Goal: Find specific page/section: Find specific page/section

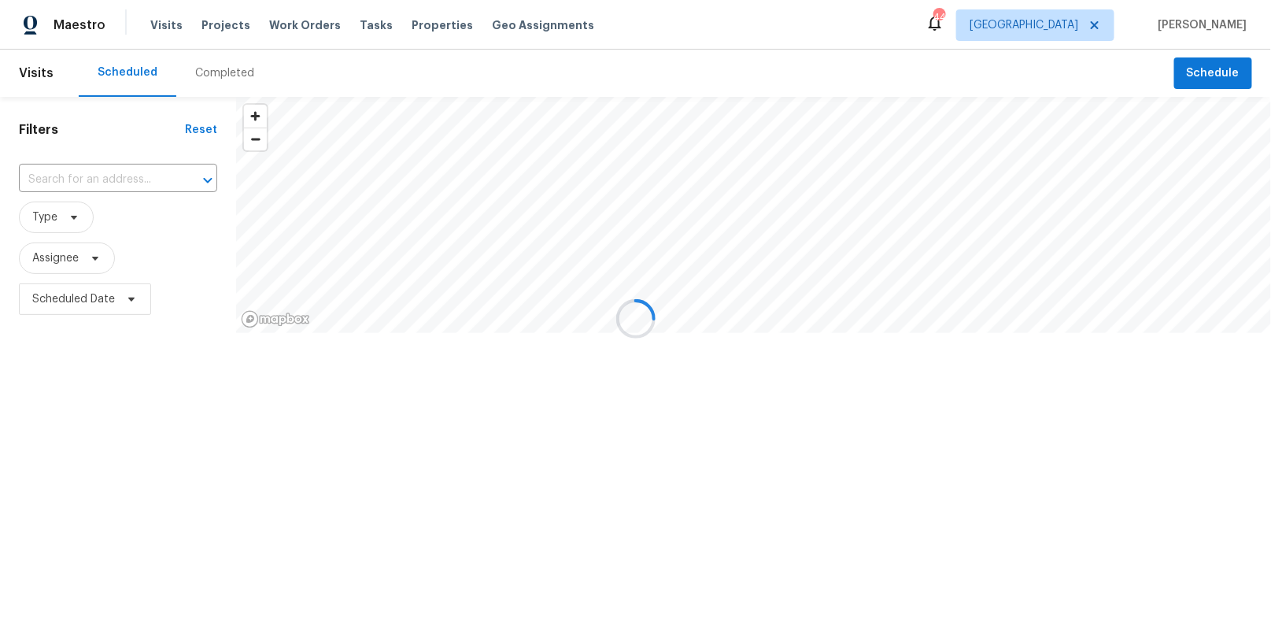
click at [1088, 27] on div at bounding box center [635, 318] width 1271 height 637
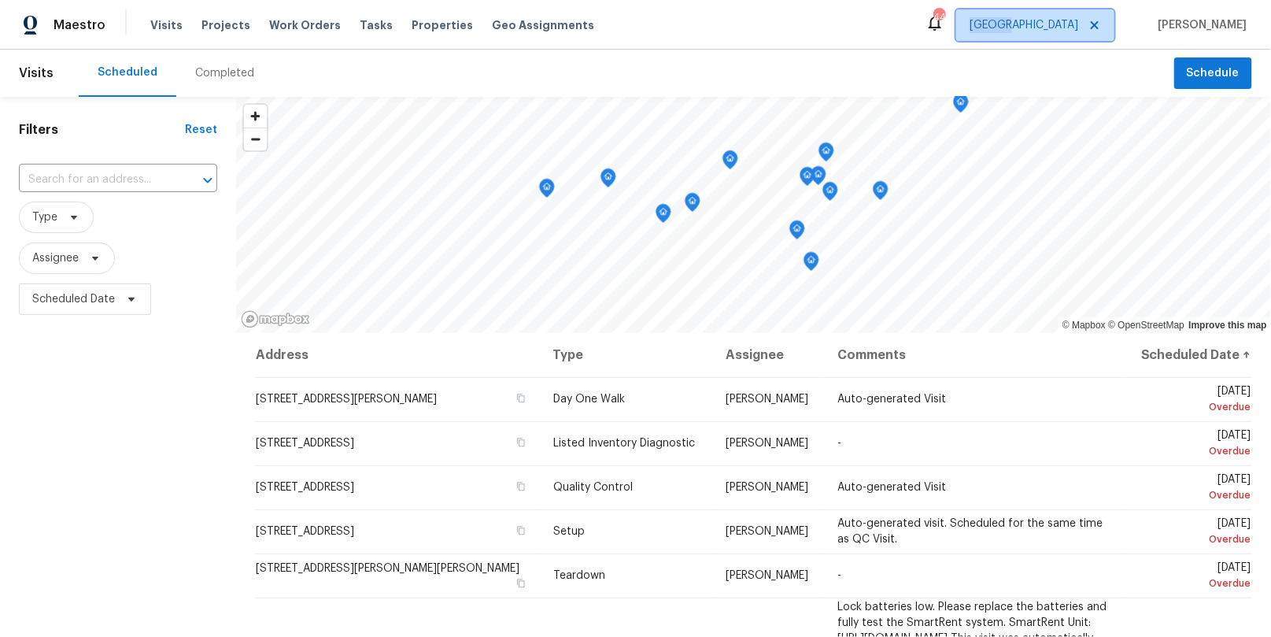
click at [1078, 27] on span "[GEOGRAPHIC_DATA]" at bounding box center [1024, 25] width 109 height 16
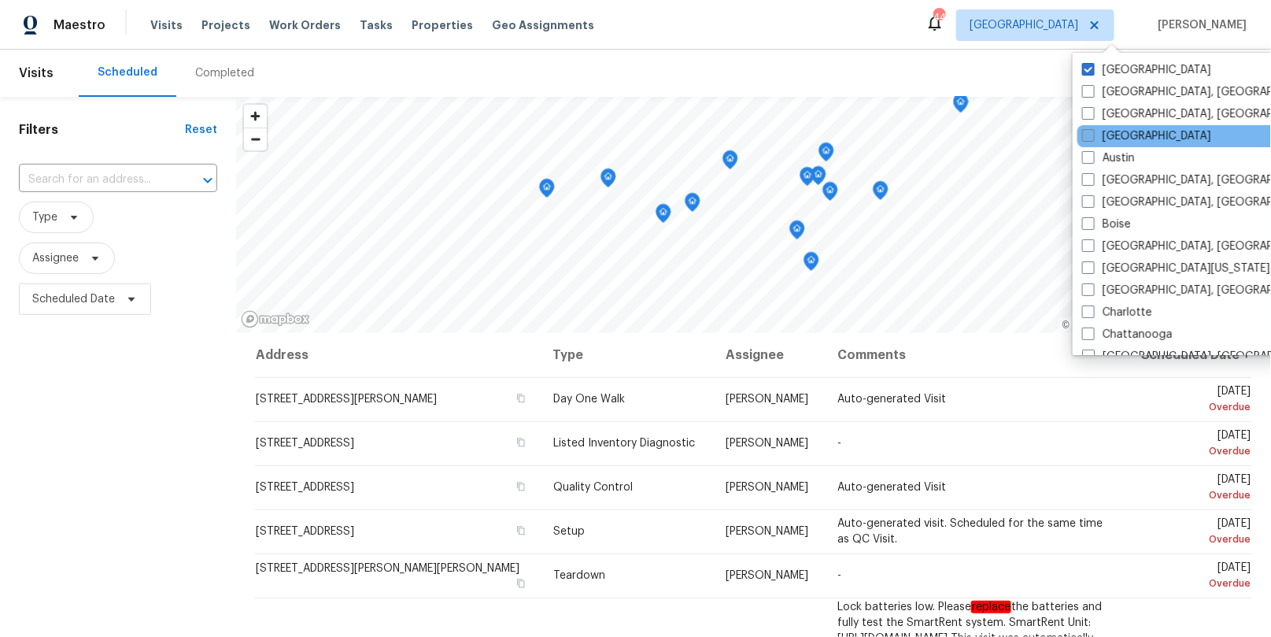
click at [1103, 142] on label "[GEOGRAPHIC_DATA]" at bounding box center [1146, 136] width 129 height 16
click at [1092, 139] on input "[GEOGRAPHIC_DATA]" at bounding box center [1087, 133] width 10 height 10
checkbox input "true"
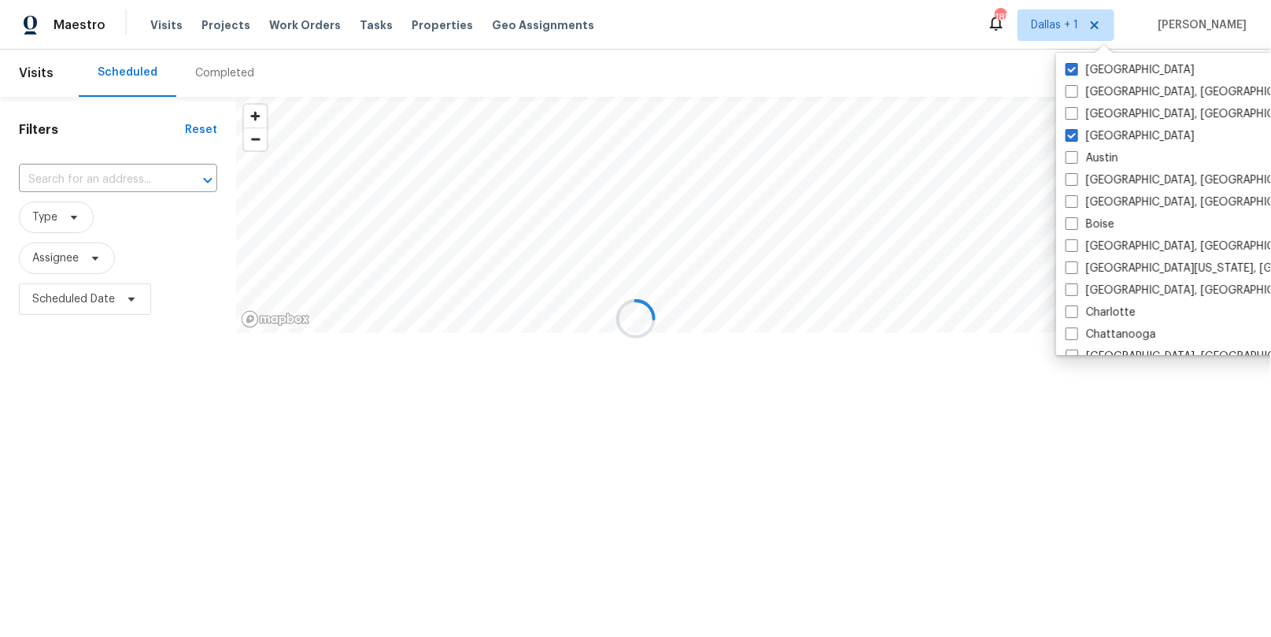
click at [216, 83] on div at bounding box center [635, 318] width 1271 height 637
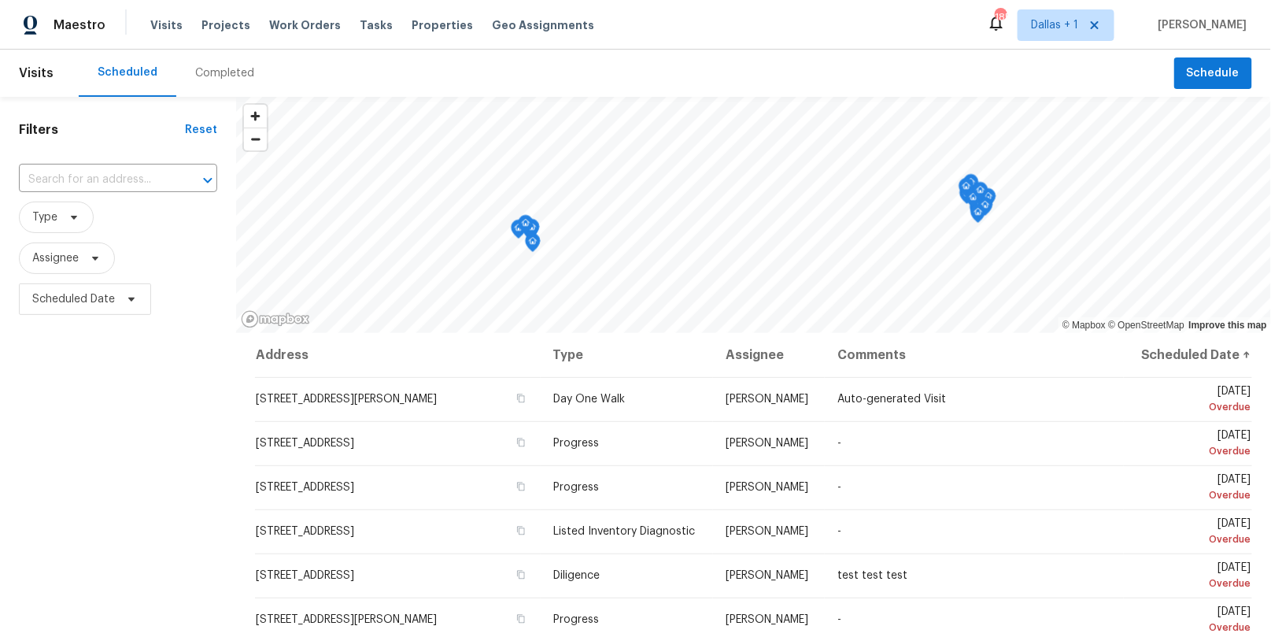
click at [216, 77] on div "Completed" at bounding box center [224, 73] width 59 height 16
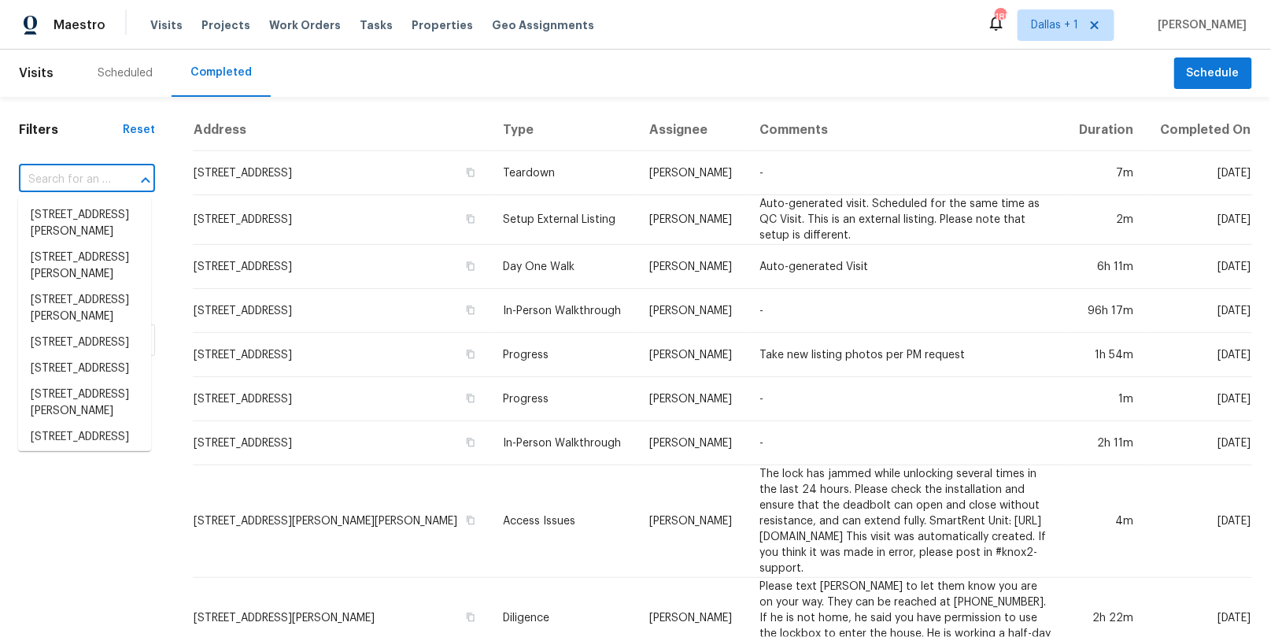
click at [60, 177] on input "text" at bounding box center [65, 180] width 92 height 24
paste input "[STREET_ADDRESS][PERSON_NAME]"
type input "[STREET_ADDRESS][PERSON_NAME]"
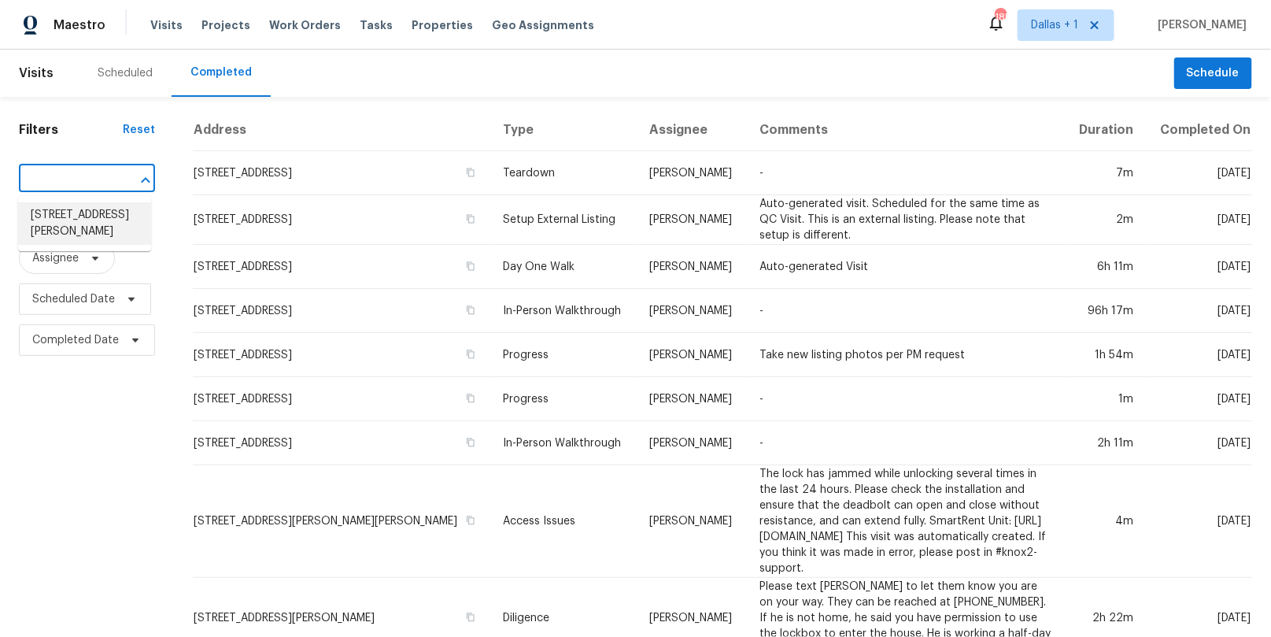
click at [65, 217] on li "[STREET_ADDRESS][PERSON_NAME]" at bounding box center [84, 223] width 133 height 42
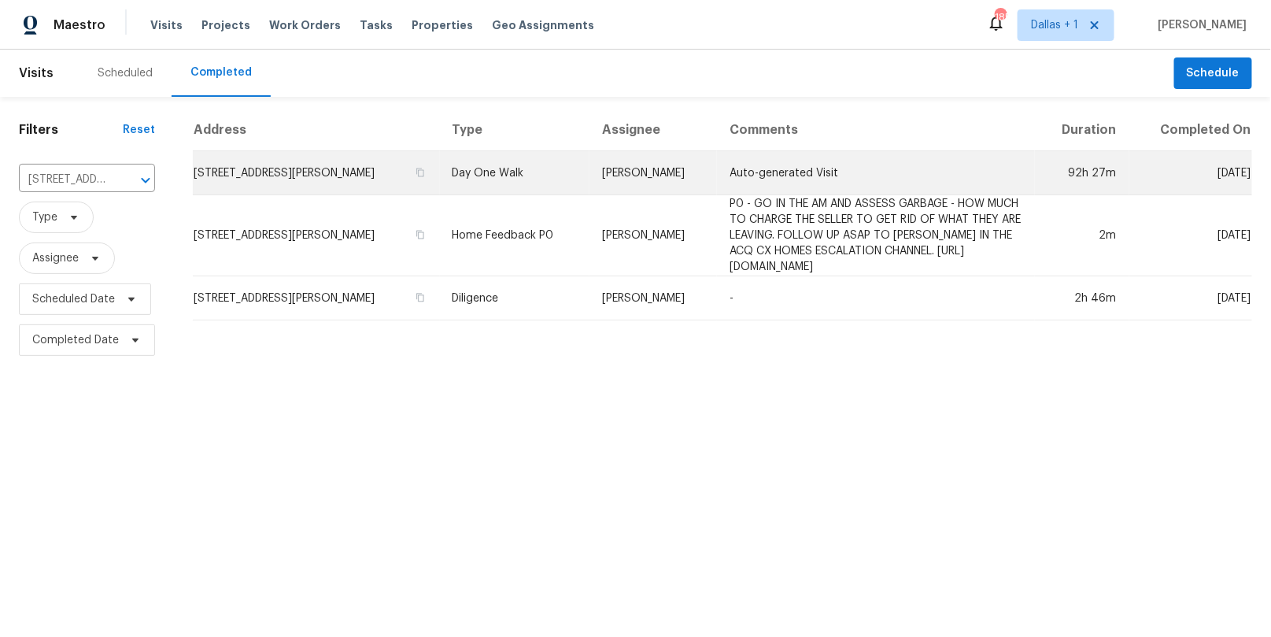
click at [440, 190] on td "Day One Walk" at bounding box center [515, 173] width 150 height 44
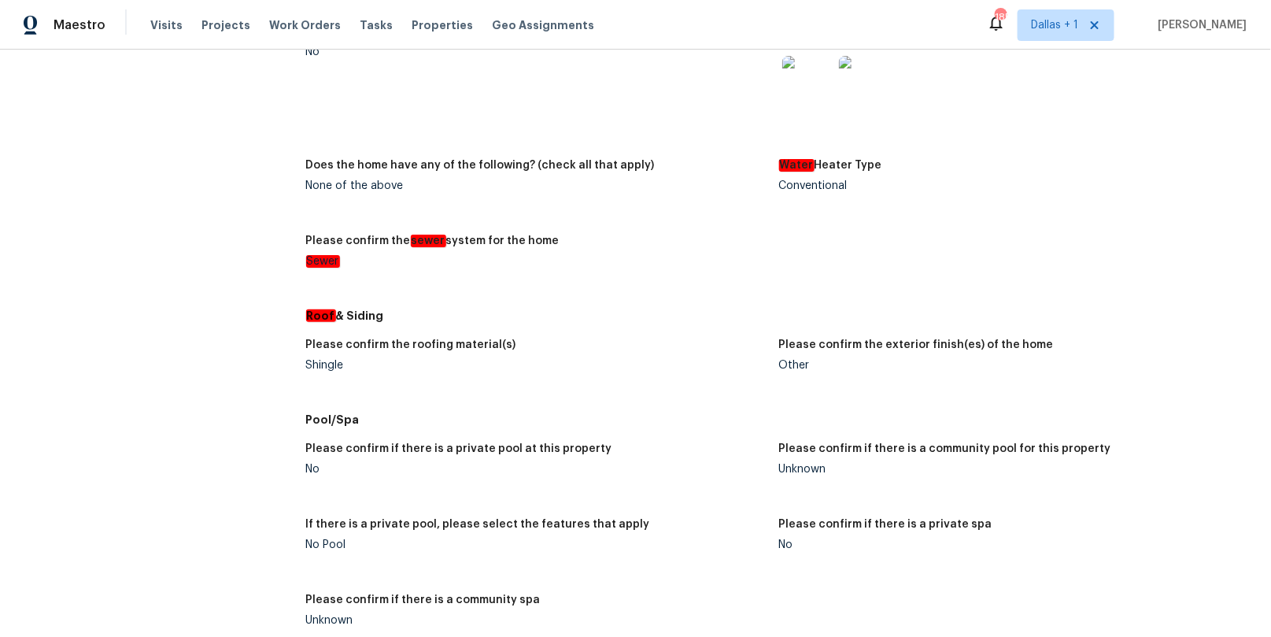
scroll to position [2221, 0]
